Goal: Task Accomplishment & Management: Use online tool/utility

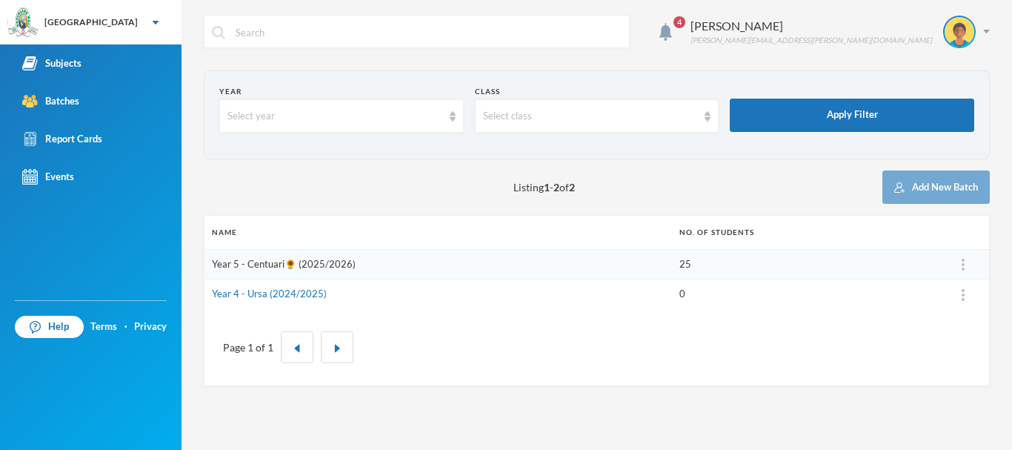
click at [285, 268] on link "Year 5 - Centuari🌻 (2025/2026)" at bounding box center [284, 264] width 144 height 12
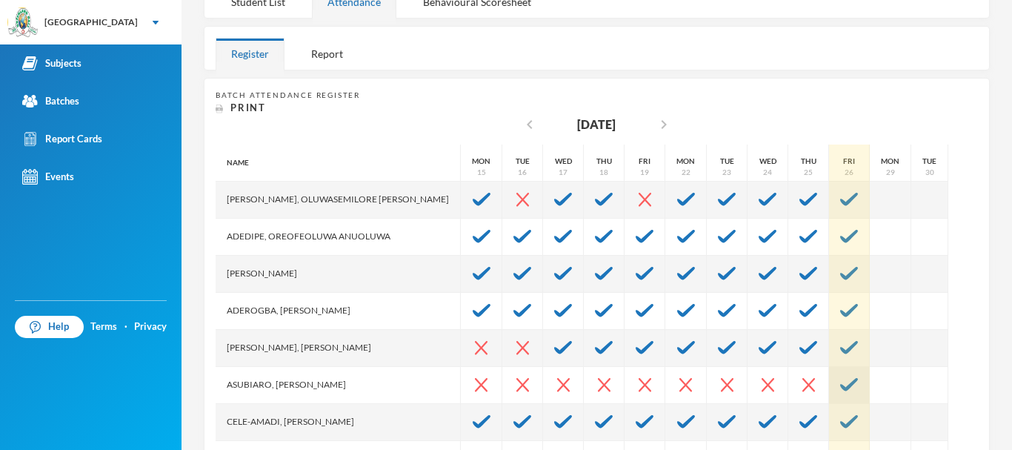
click at [840, 379] on img at bounding box center [849, 384] width 18 height 13
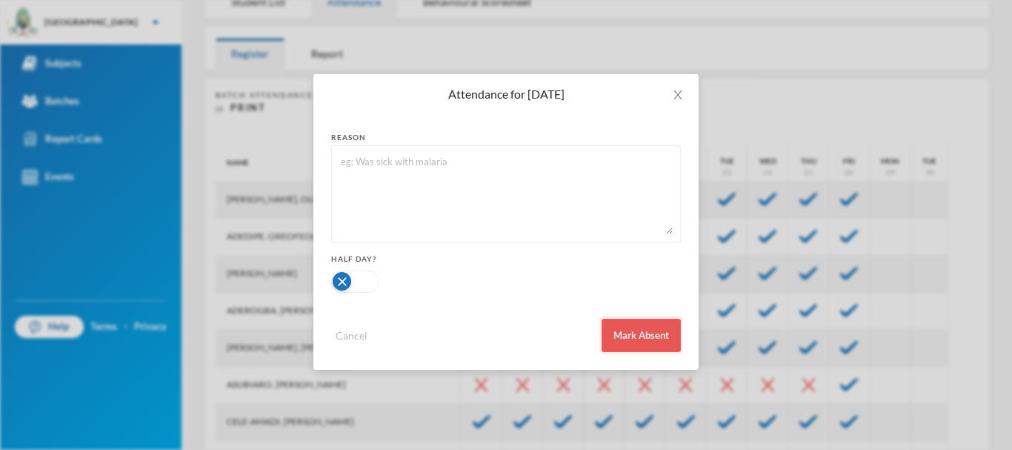
click at [645, 338] on button "Mark Absent" at bounding box center [641, 335] width 79 height 33
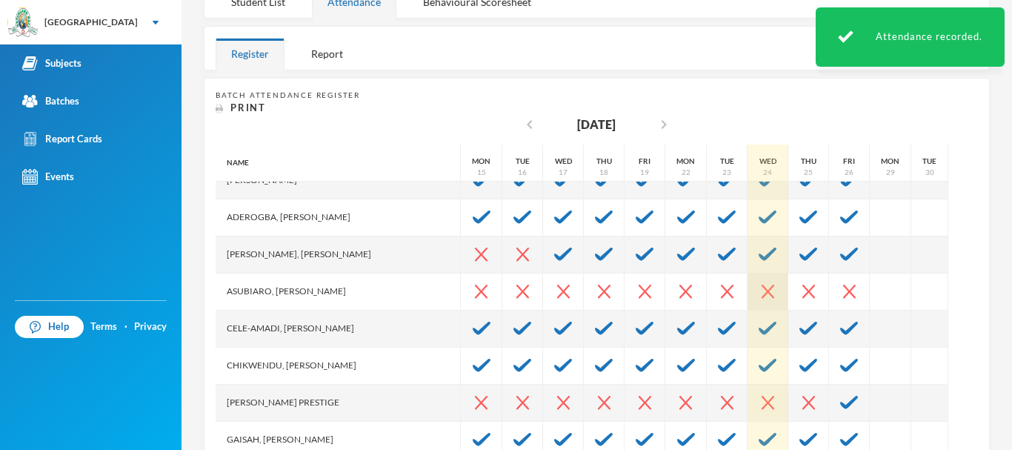
scroll to position [145, 0]
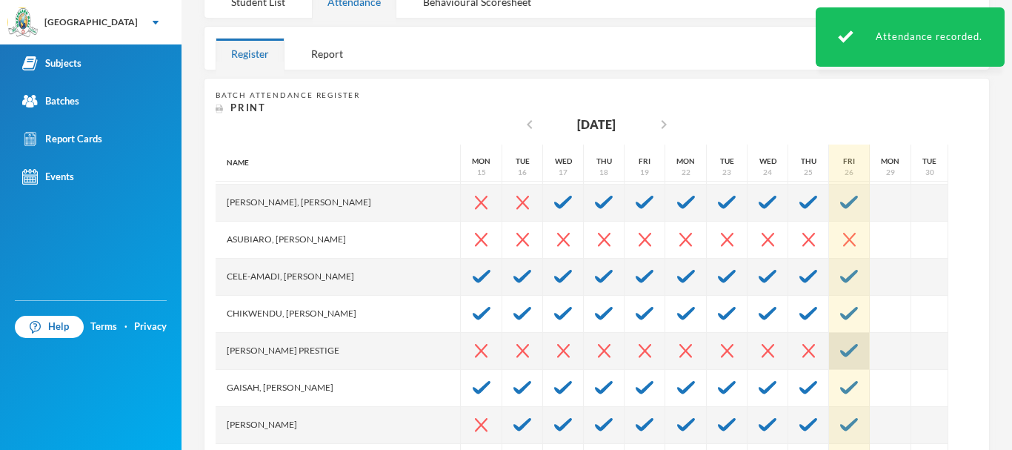
click at [829, 352] on div at bounding box center [849, 351] width 41 height 37
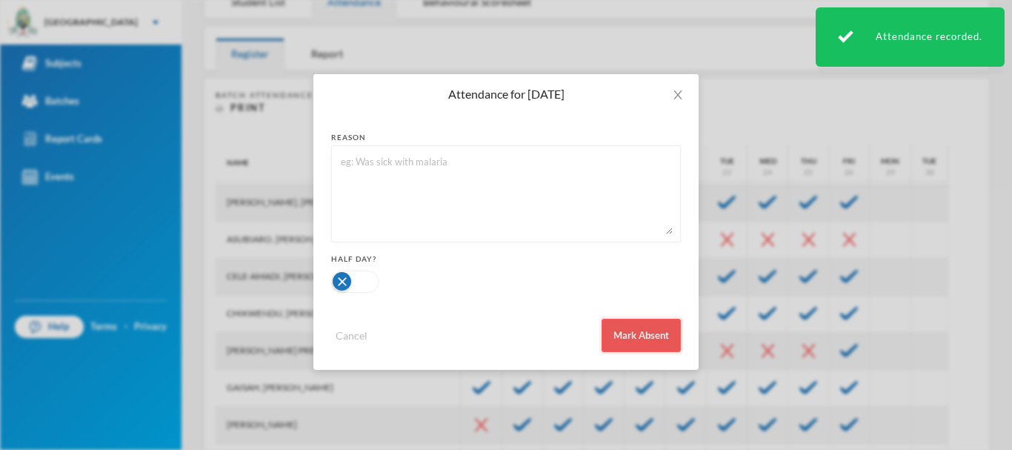
click at [659, 324] on button "Mark Absent" at bounding box center [641, 335] width 79 height 33
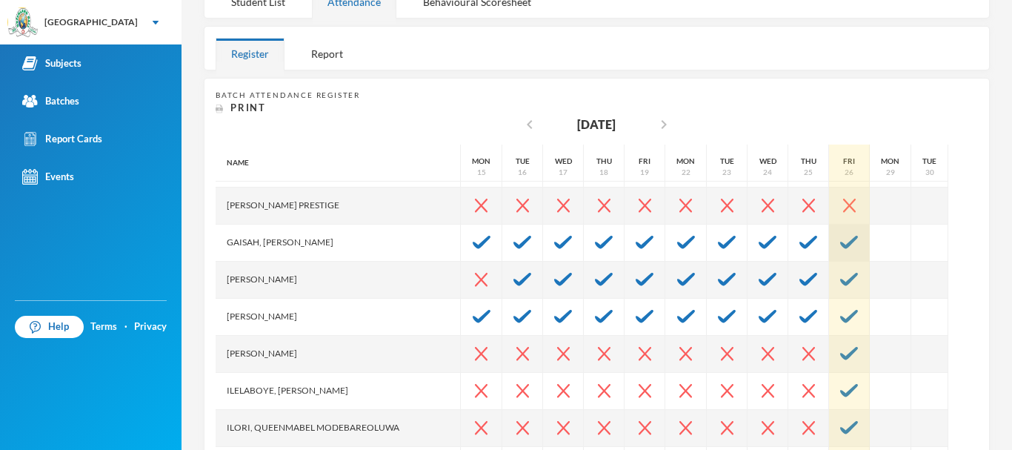
scroll to position [295, 0]
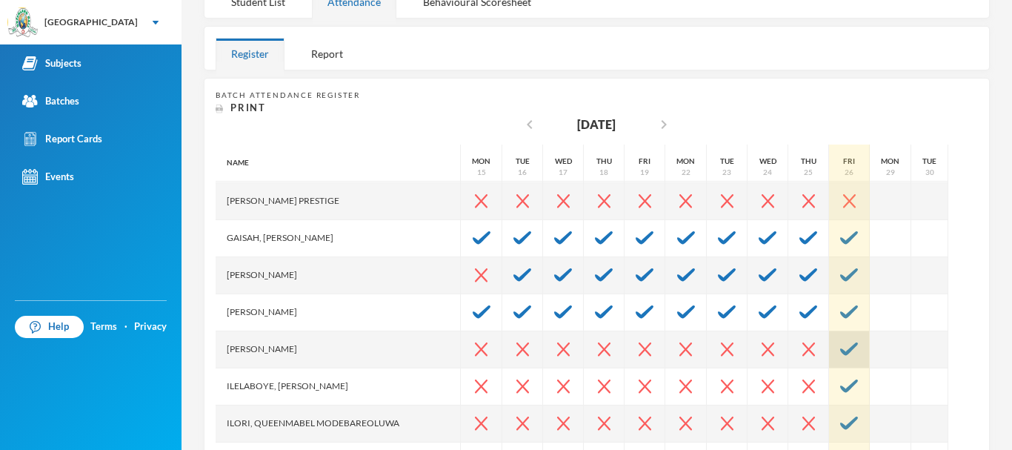
click at [829, 337] on div at bounding box center [849, 349] width 41 height 37
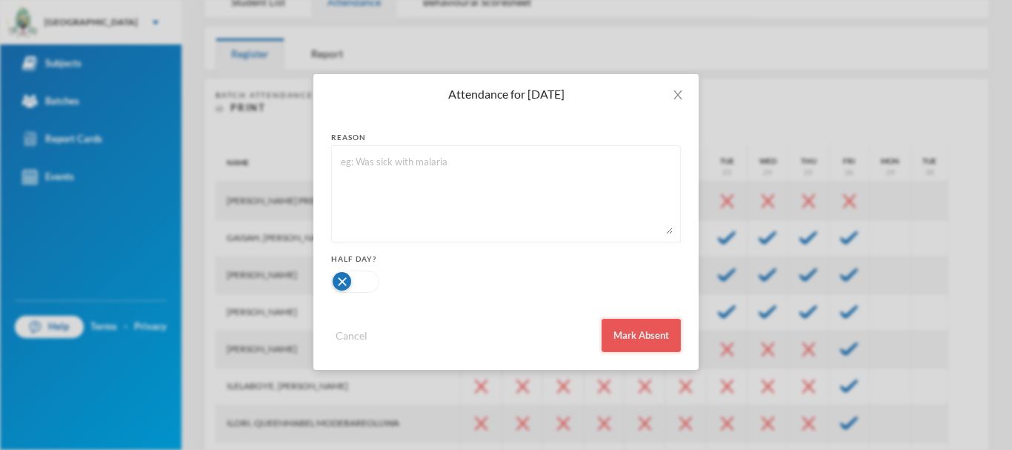
click at [650, 331] on button "Mark Absent" at bounding box center [641, 335] width 79 height 33
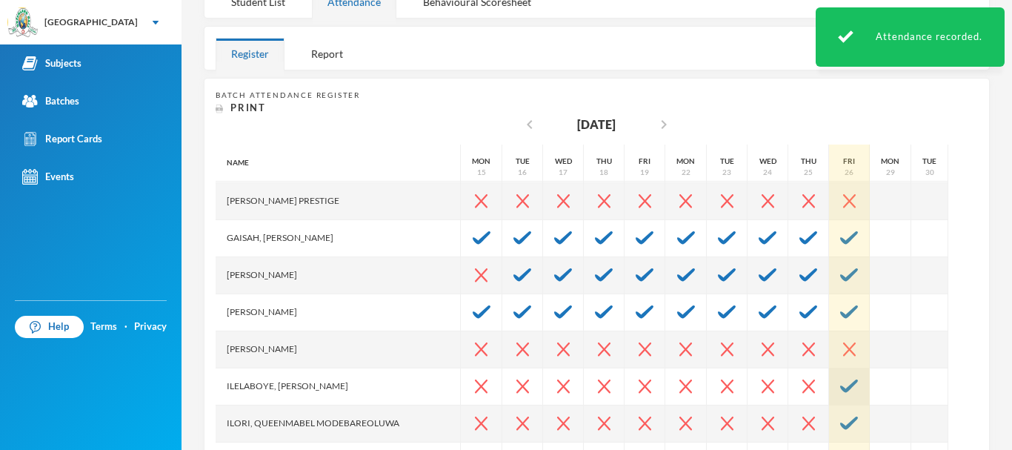
click at [840, 388] on img at bounding box center [849, 385] width 18 height 13
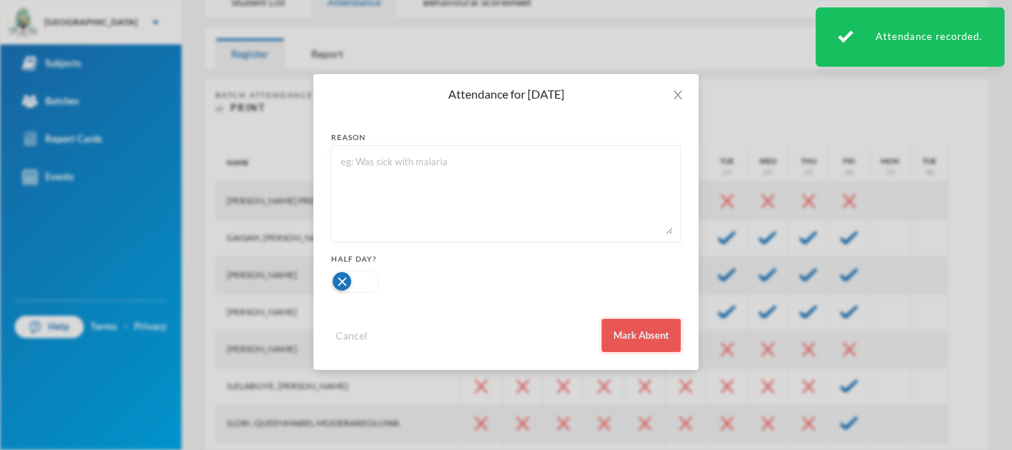
click at [657, 326] on button "Mark Absent" at bounding box center [641, 335] width 79 height 33
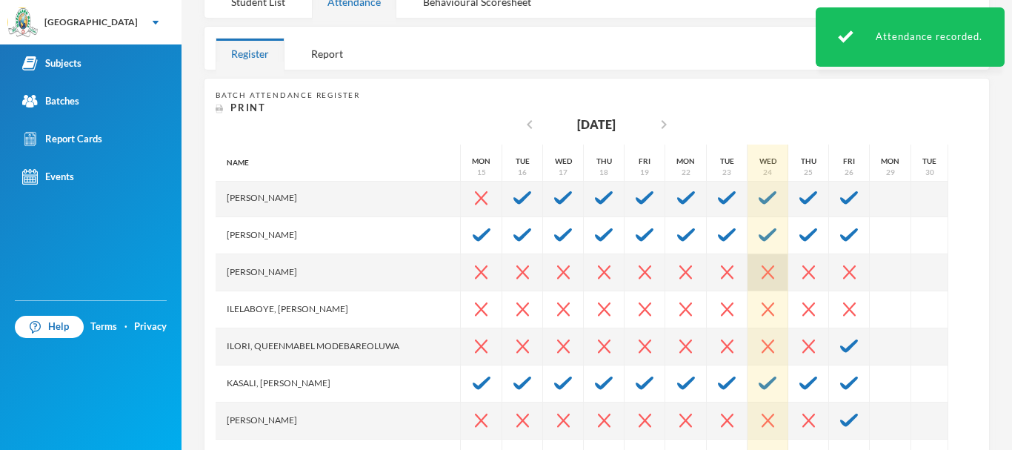
scroll to position [373, 0]
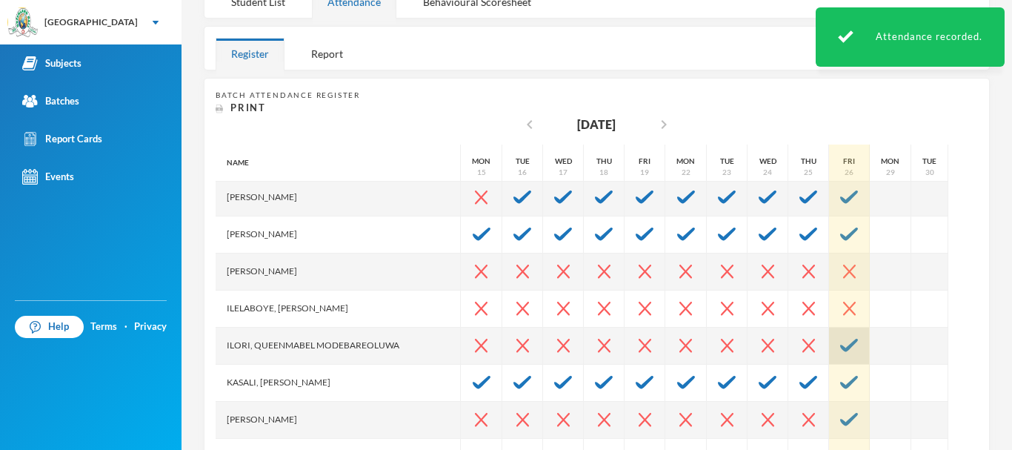
click at [840, 339] on img at bounding box center [849, 345] width 18 height 13
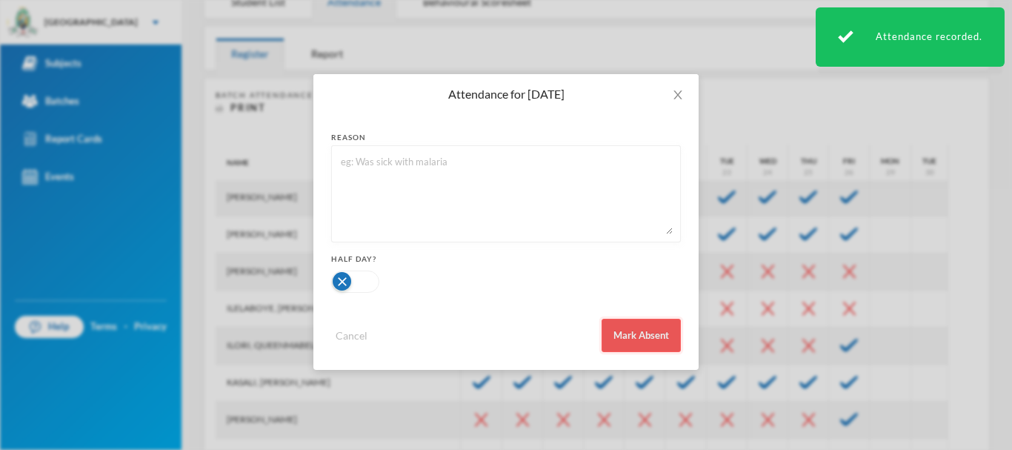
click at [646, 330] on button "Mark Absent" at bounding box center [641, 335] width 79 height 33
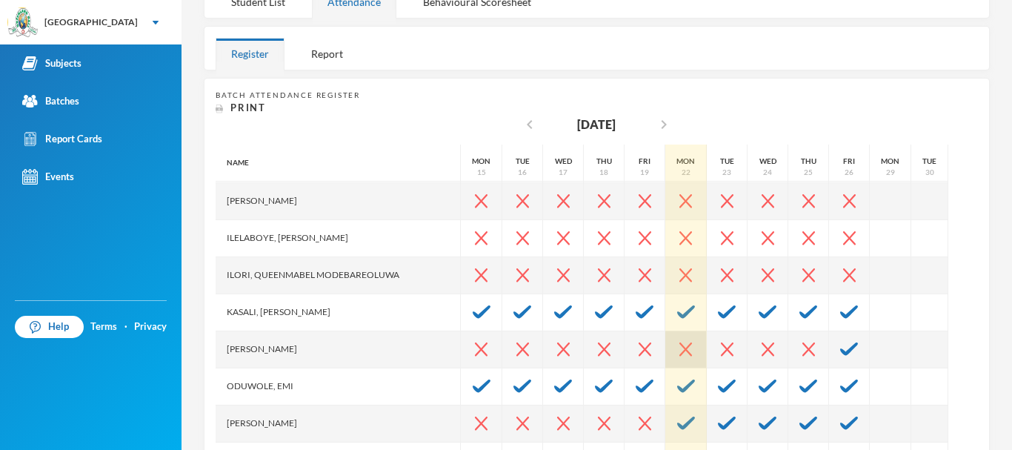
scroll to position [445, 0]
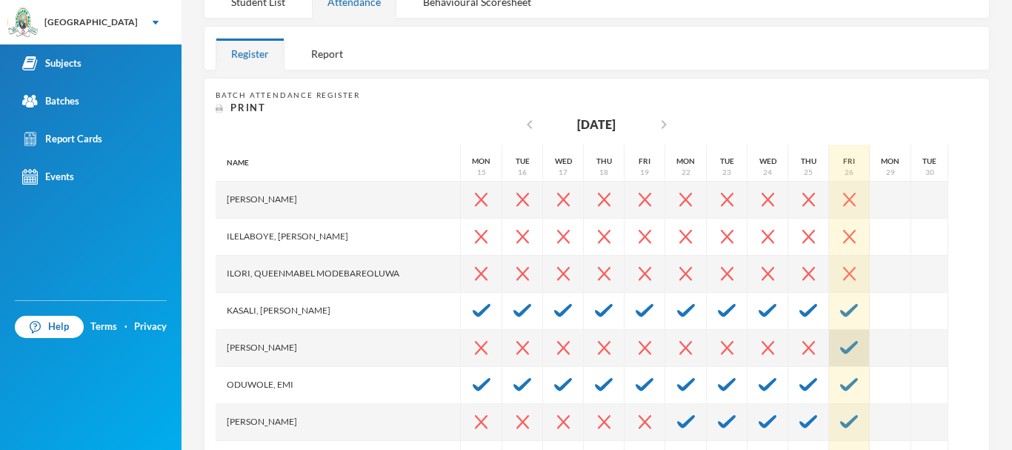
click at [832, 347] on div at bounding box center [849, 348] width 41 height 37
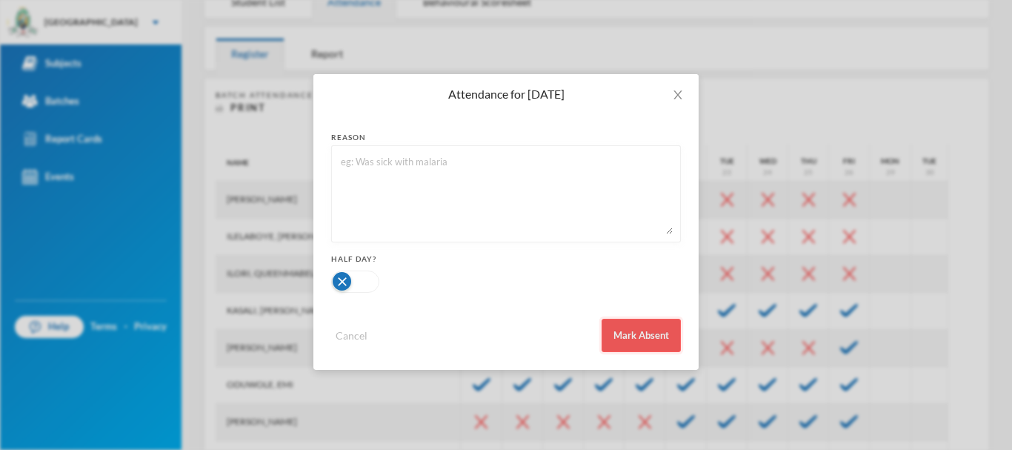
click at [649, 330] on button "Mark Absent" at bounding box center [641, 335] width 79 height 33
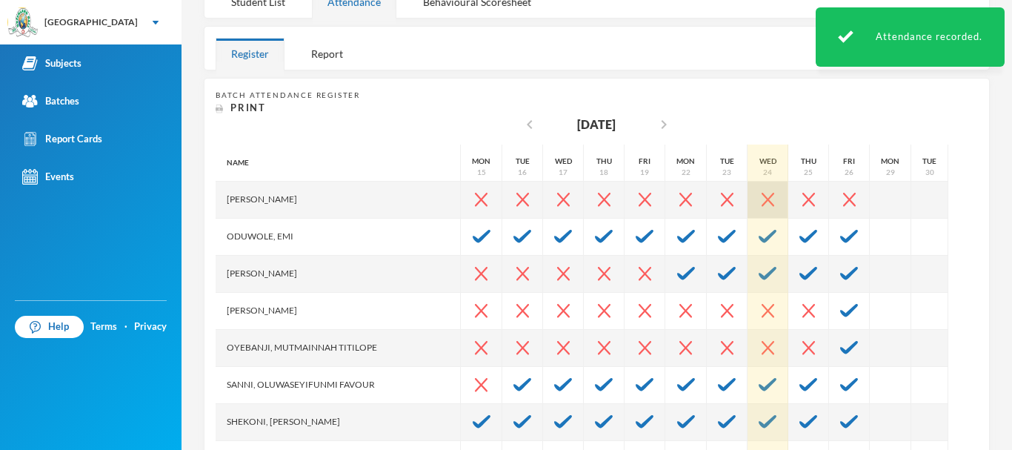
scroll to position [600, 0]
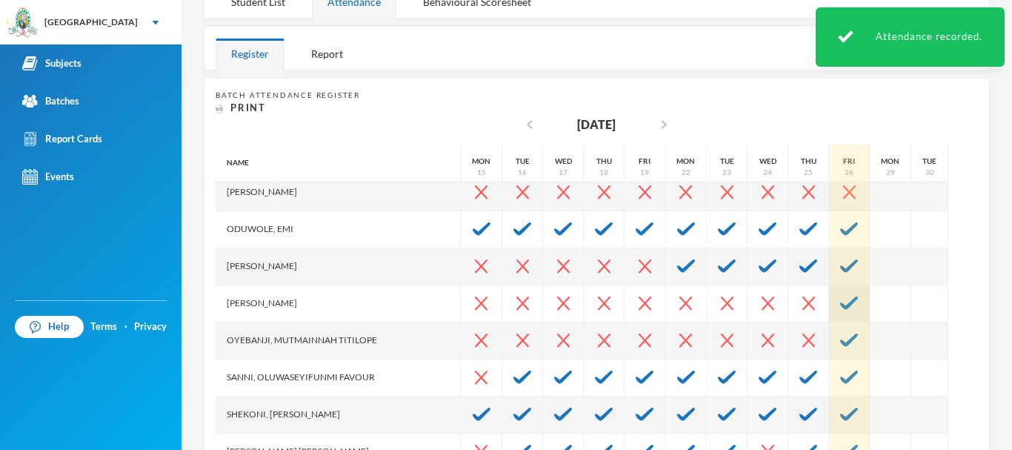
click at [840, 296] on img at bounding box center [849, 302] width 18 height 13
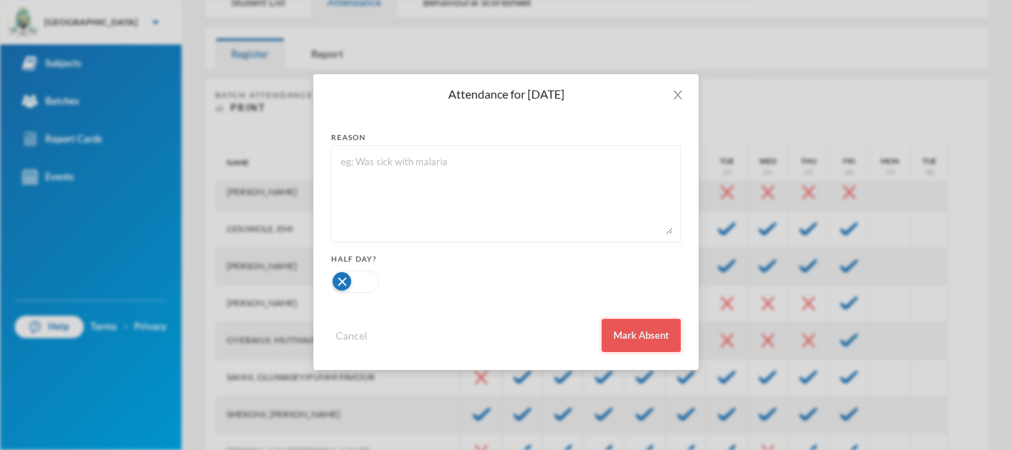
click at [657, 335] on button "Mark Absent" at bounding box center [641, 335] width 79 height 33
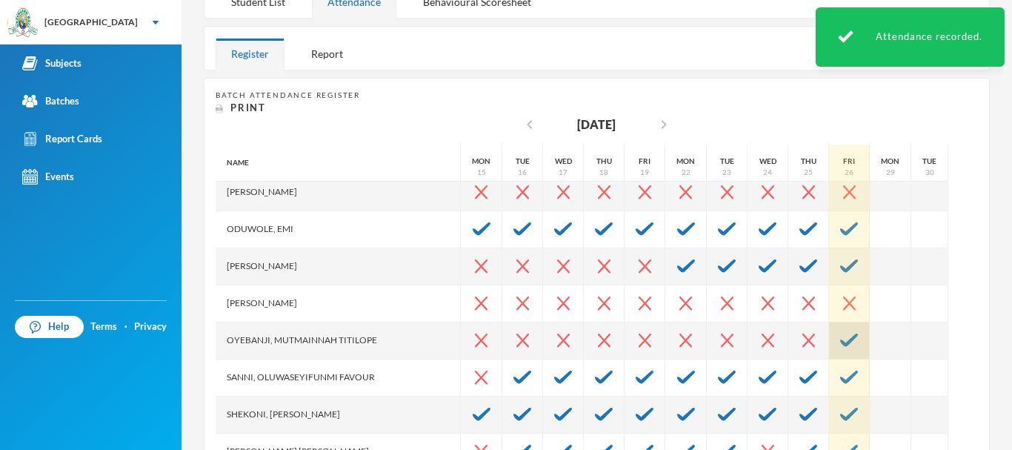
click at [840, 338] on img at bounding box center [849, 339] width 18 height 13
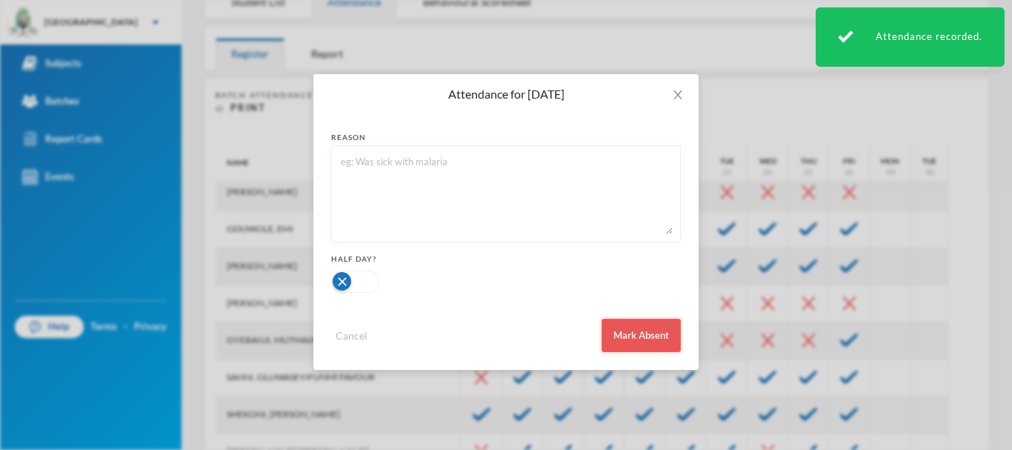
click at [624, 330] on button "Mark Absent" at bounding box center [641, 335] width 79 height 33
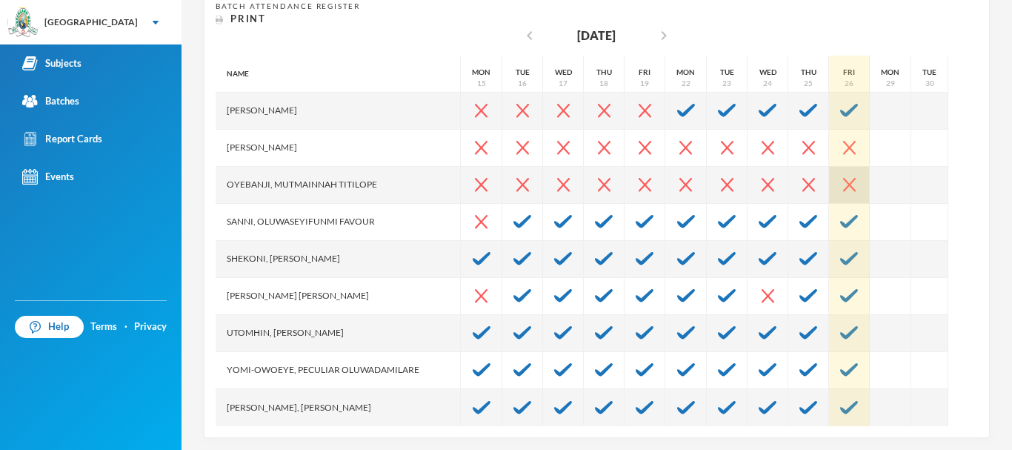
scroll to position [316, 0]
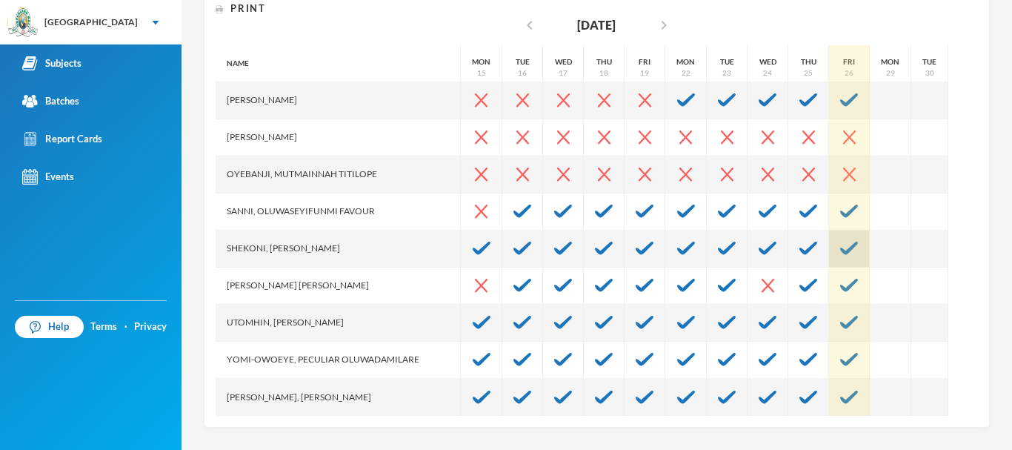
click at [840, 244] on img at bounding box center [849, 248] width 18 height 13
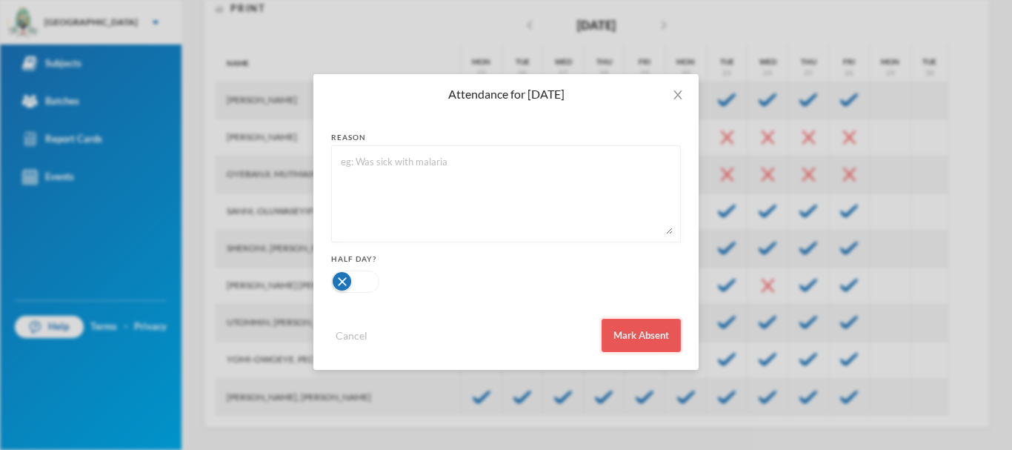
click at [642, 333] on button "Mark Absent" at bounding box center [641, 335] width 79 height 33
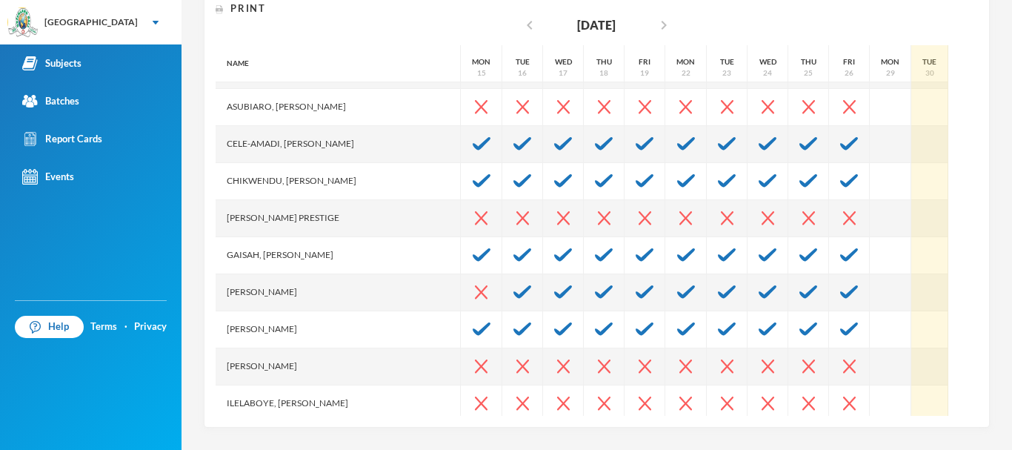
scroll to position [0, 0]
